Goal: Find specific page/section: Find specific page/section

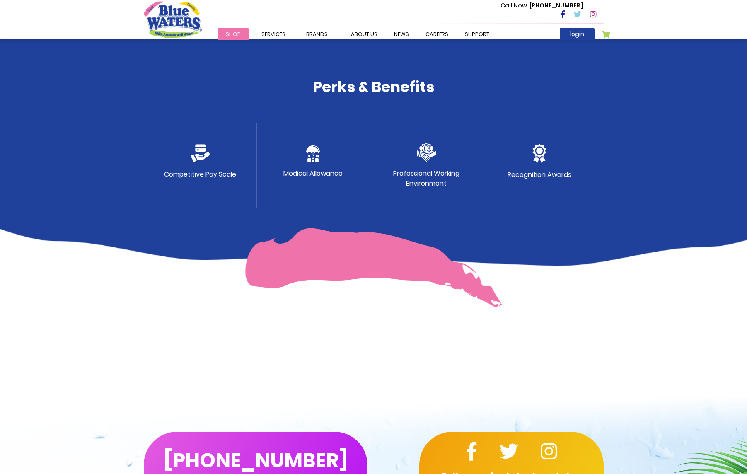
scroll to position [427, 0]
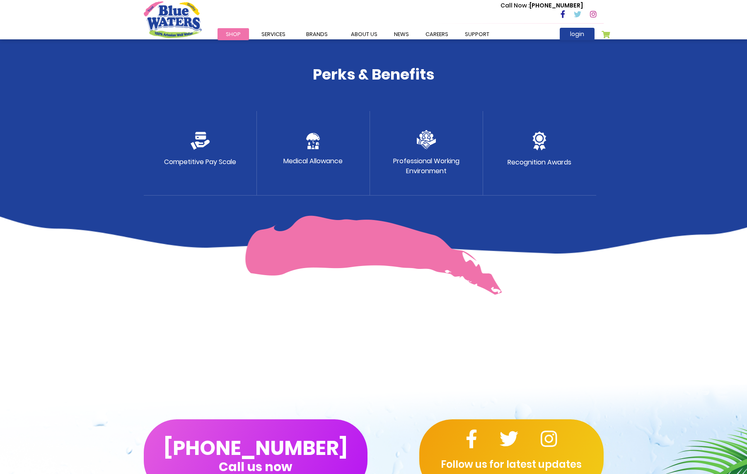
click at [312, 139] on img at bounding box center [313, 141] width 14 height 16
click at [447, 162] on p "Professional Working Environment" at bounding box center [426, 166] width 66 height 20
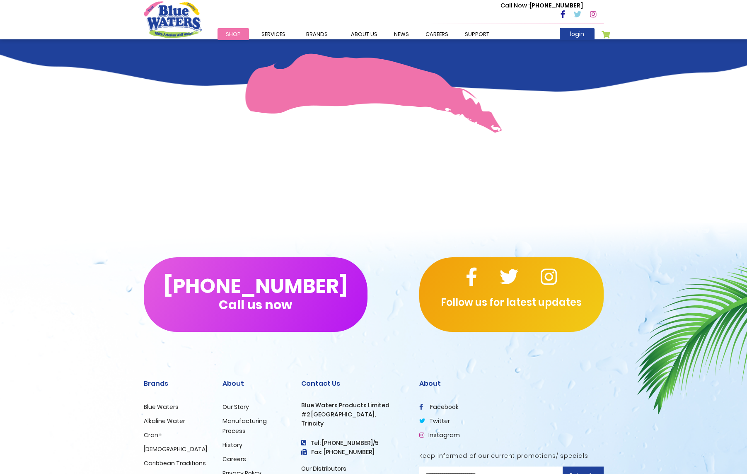
scroll to position [673, 0]
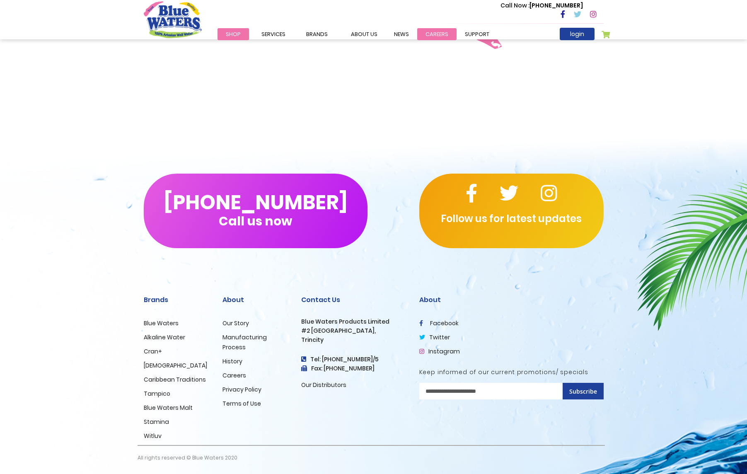
click at [428, 36] on link "careers" at bounding box center [436, 34] width 39 height 12
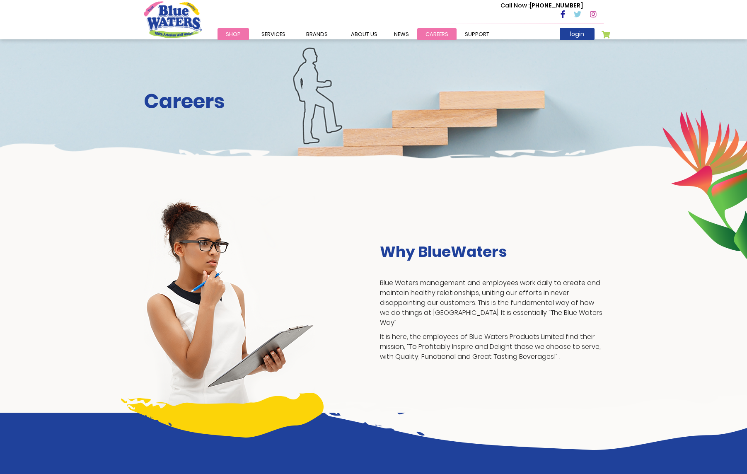
click at [432, 31] on link "careers" at bounding box center [436, 34] width 39 height 12
click at [180, 24] on img "store logo" at bounding box center [173, 19] width 58 height 36
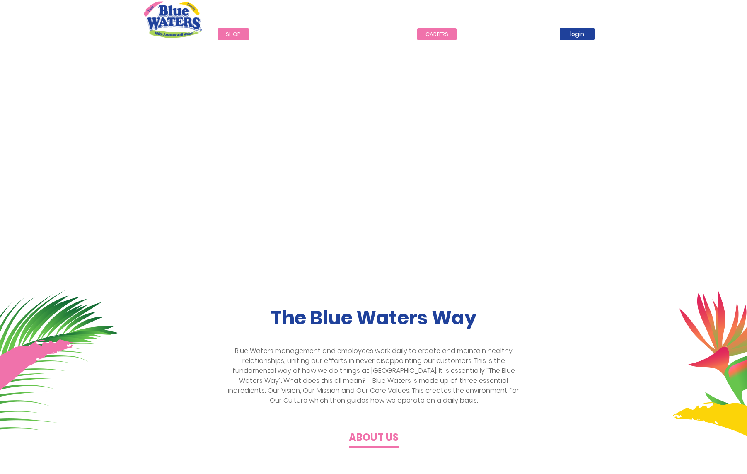
click at [429, 39] on link "careers" at bounding box center [436, 34] width 39 height 12
